Goal: Find specific page/section

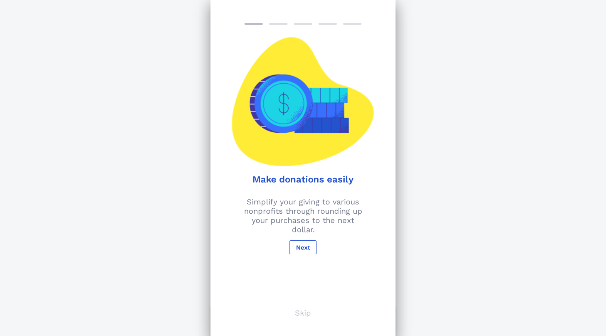
click at [304, 313] on p "Skip" at bounding box center [303, 312] width 16 height 9
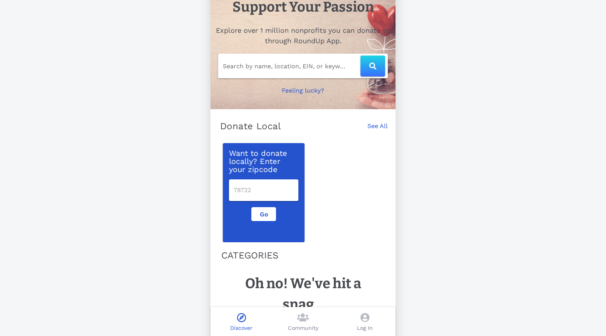
scroll to position [29, 0]
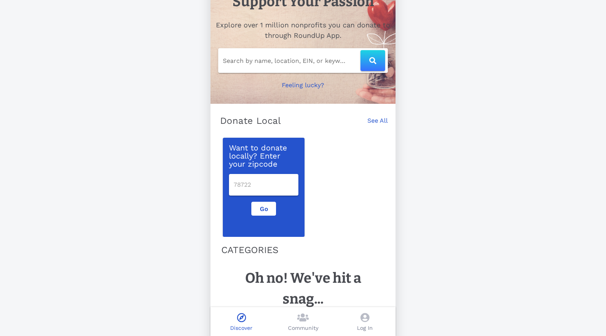
click at [288, 62] on input "Search by name, location, EIN, or keyword" at bounding box center [292, 60] width 138 height 12
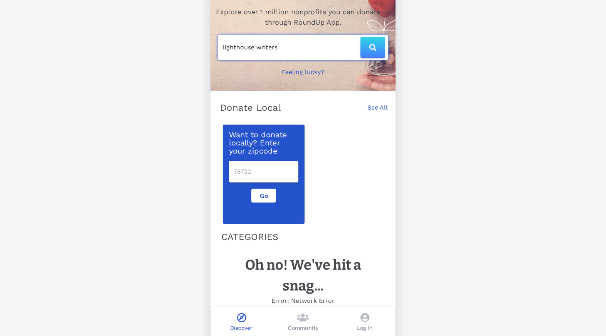
click at [373, 49] on icon "button" at bounding box center [372, 47] width 7 height 7
type input "lighthouse writers"
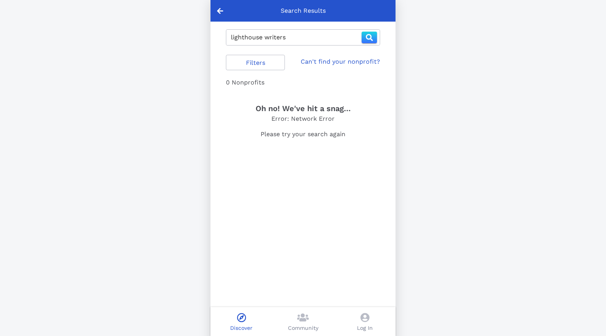
scroll to position [32, 0]
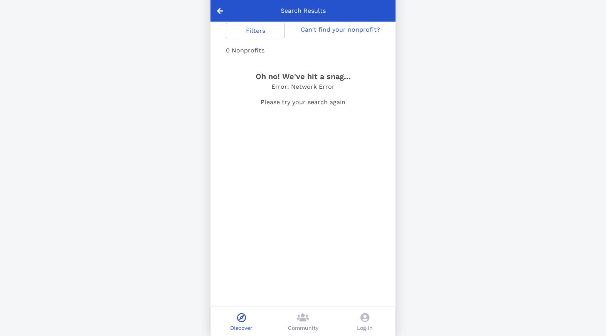
drag, startPoint x: 221, startPoint y: 10, endPoint x: 216, endPoint y: 20, distance: 11.0
click at [221, 10] on icon at bounding box center [220, 10] width 6 height 7
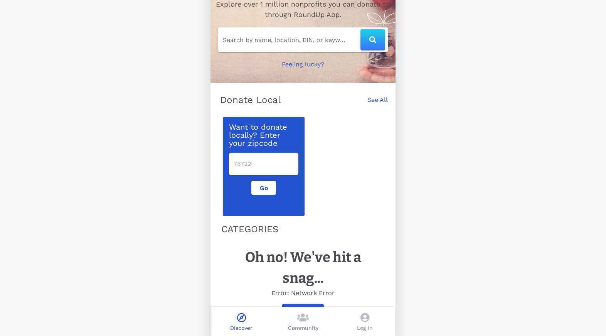
scroll to position [70, 0]
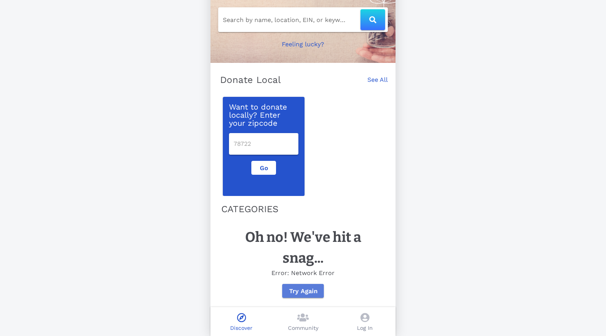
click at [306, 289] on span "Try Again" at bounding box center [302, 290] width 29 height 7
drag, startPoint x: 304, startPoint y: 289, endPoint x: 319, endPoint y: 284, distance: 15.5
click at [305, 288] on span "Try Again" at bounding box center [302, 290] width 29 height 7
